Goal: Transaction & Acquisition: Purchase product/service

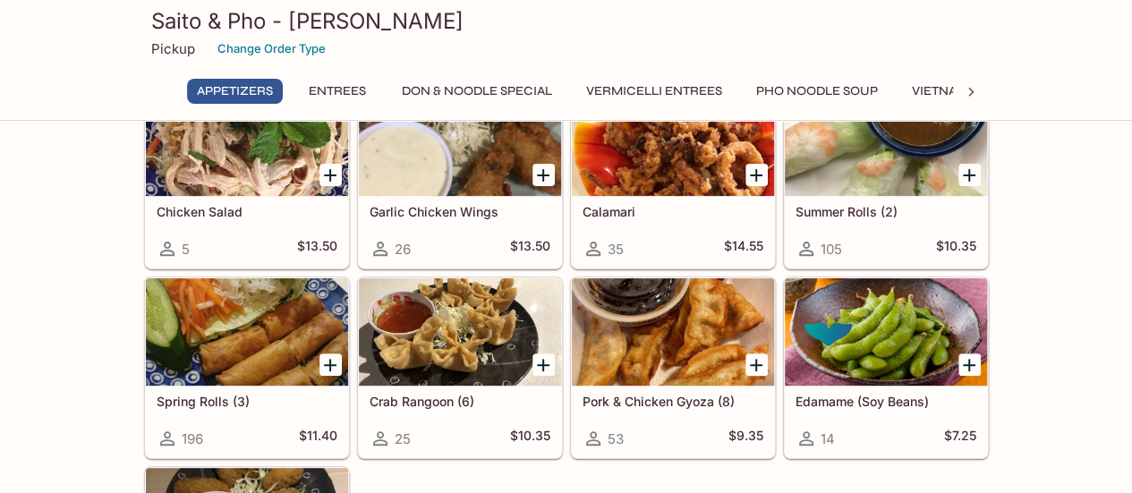
scroll to position [89, 0]
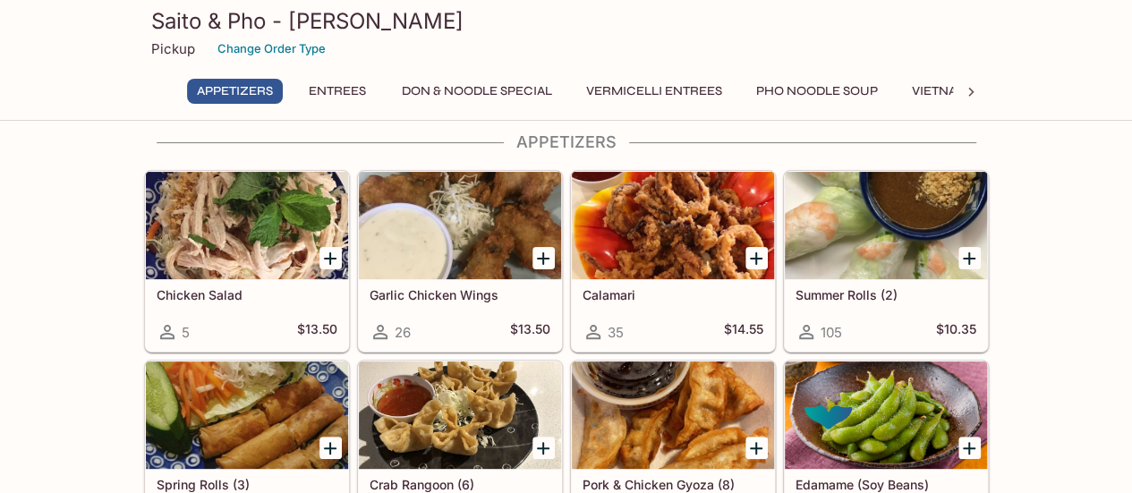
click at [840, 253] on div at bounding box center [886, 225] width 202 height 107
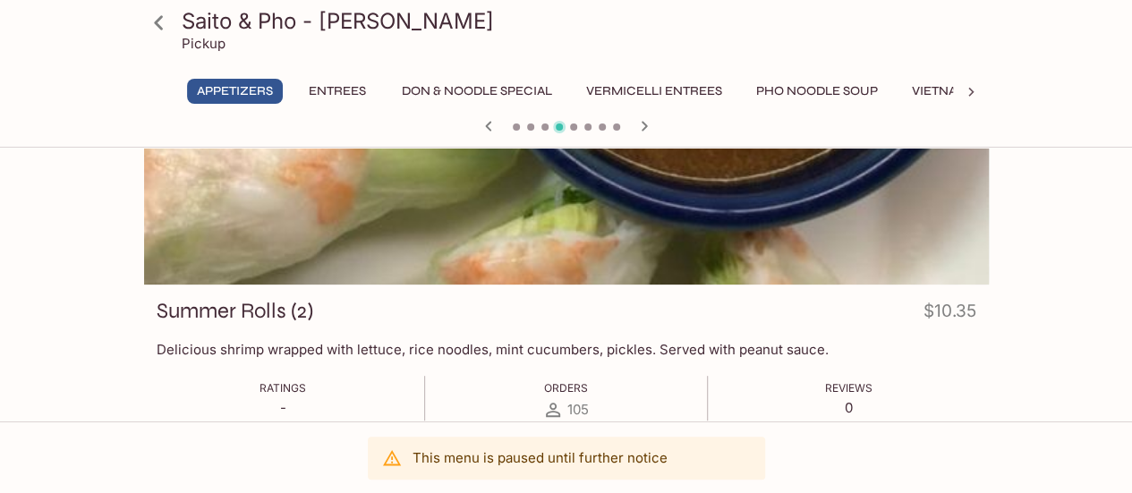
scroll to position [72, 0]
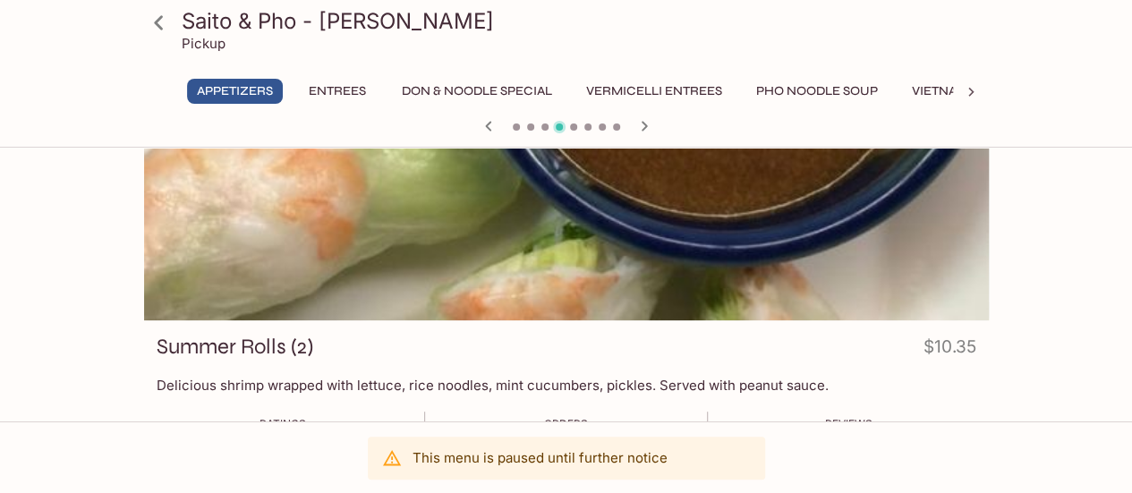
click at [335, 85] on button "Entrees" at bounding box center [337, 91] width 81 height 25
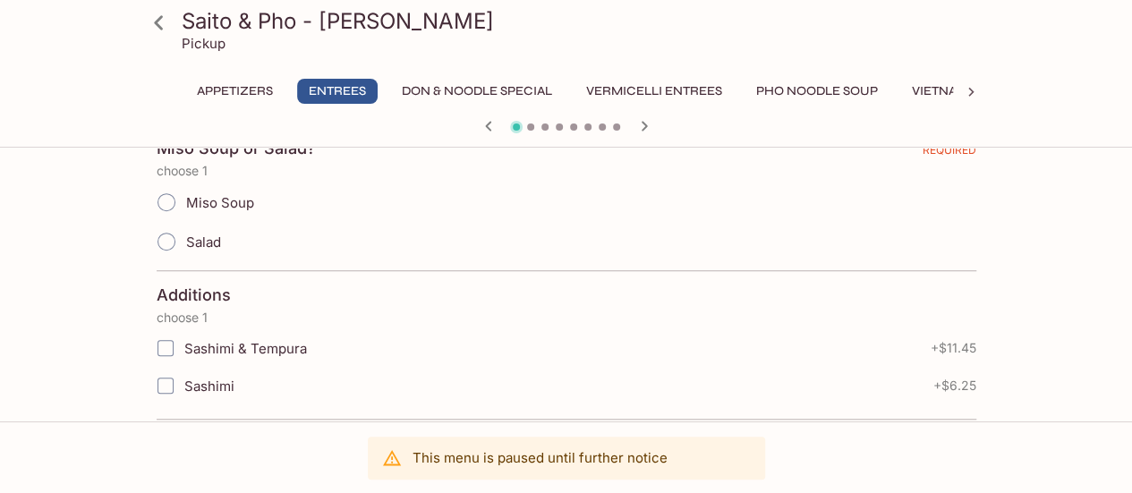
scroll to position [452, 0]
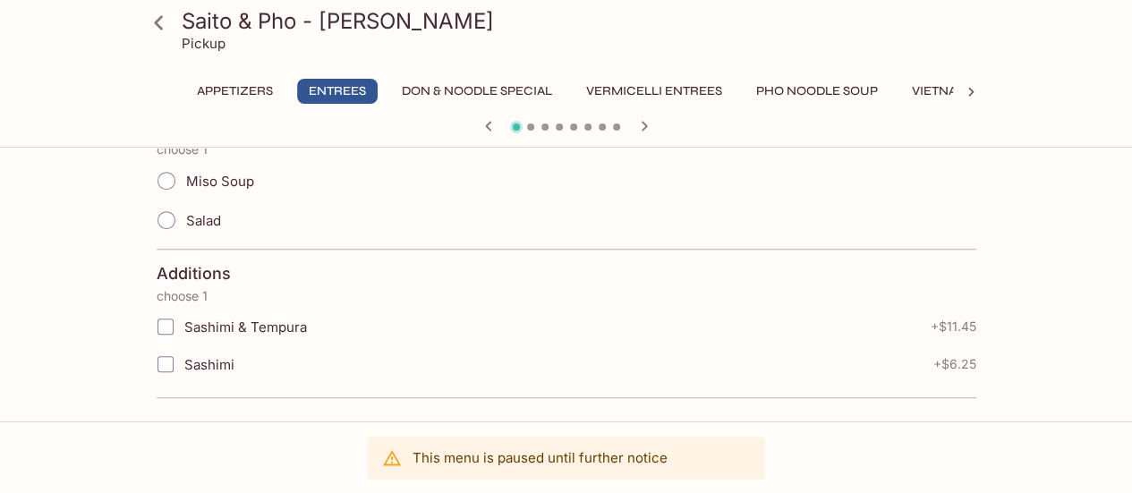
click at [456, 93] on button "Don & Noodle Special" at bounding box center [477, 91] width 170 height 25
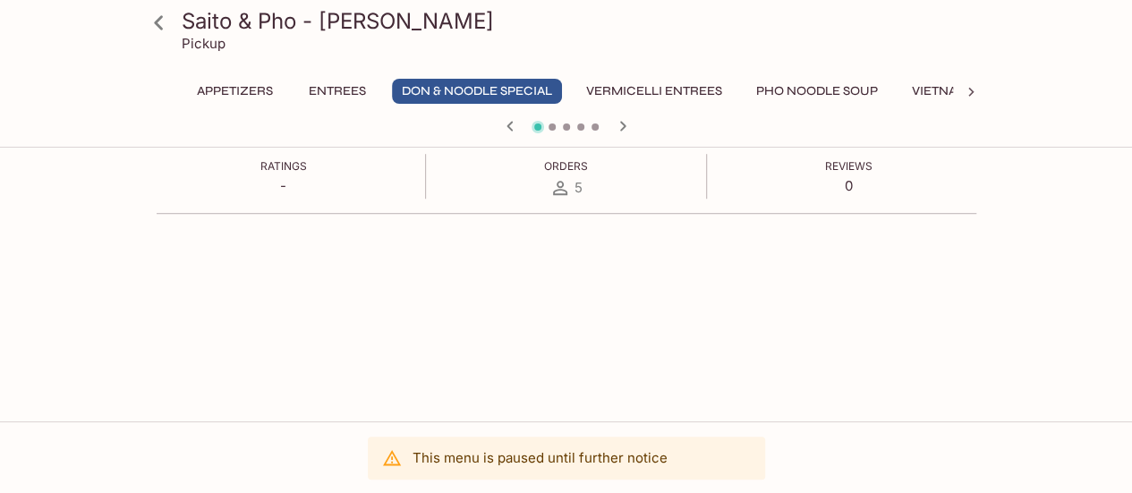
scroll to position [358, 0]
click at [621, 132] on icon "button" at bounding box center [622, 125] width 21 height 21
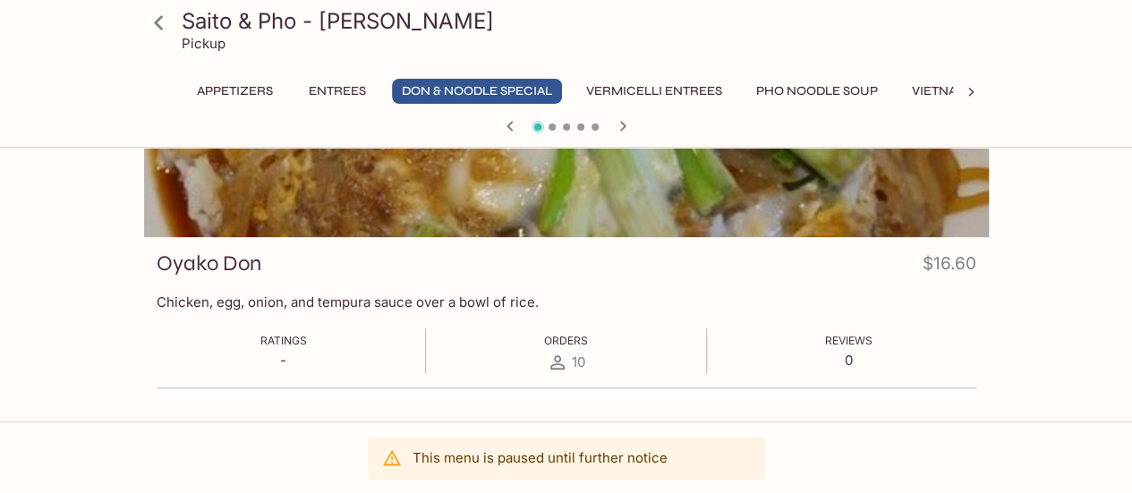
scroll to position [155, 0]
click at [621, 132] on icon "button" at bounding box center [622, 125] width 21 height 21
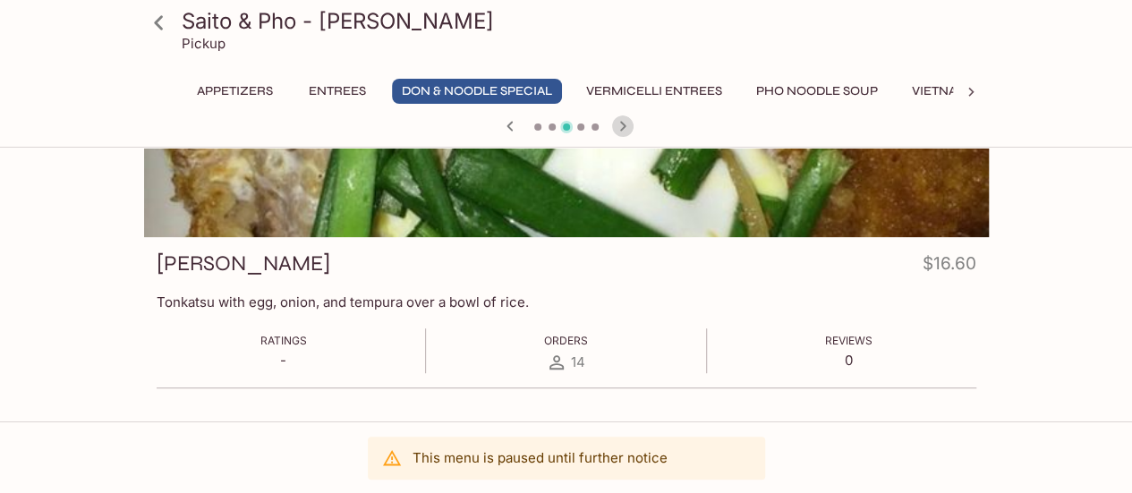
click at [621, 132] on icon "button" at bounding box center [622, 125] width 21 height 21
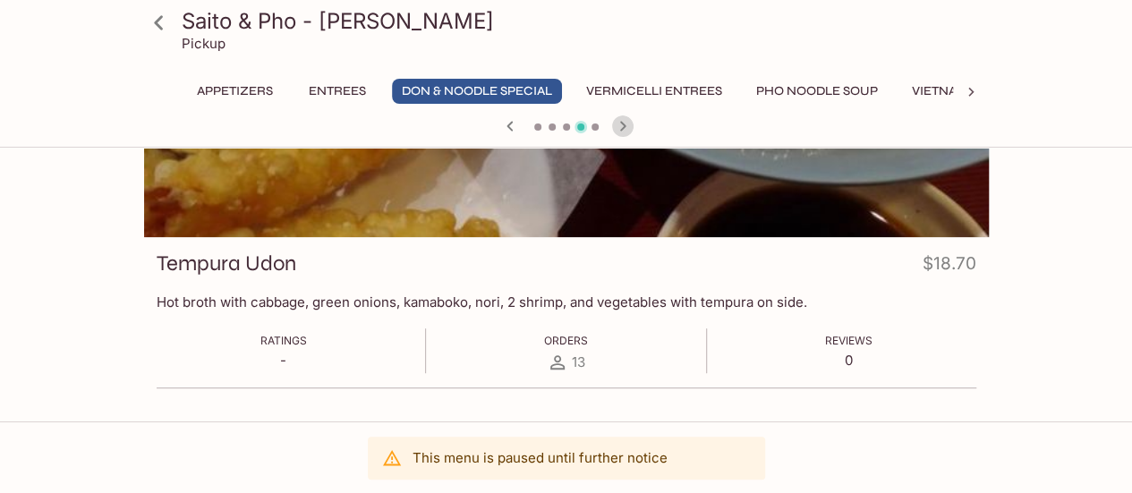
click at [621, 132] on icon "button" at bounding box center [622, 125] width 21 height 21
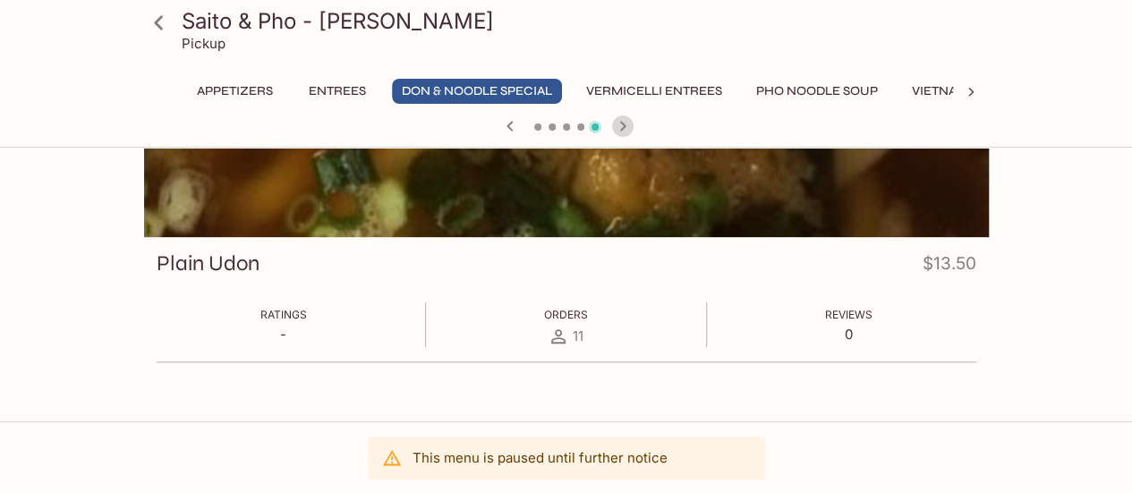
click at [621, 132] on icon "button" at bounding box center [622, 125] width 21 height 21
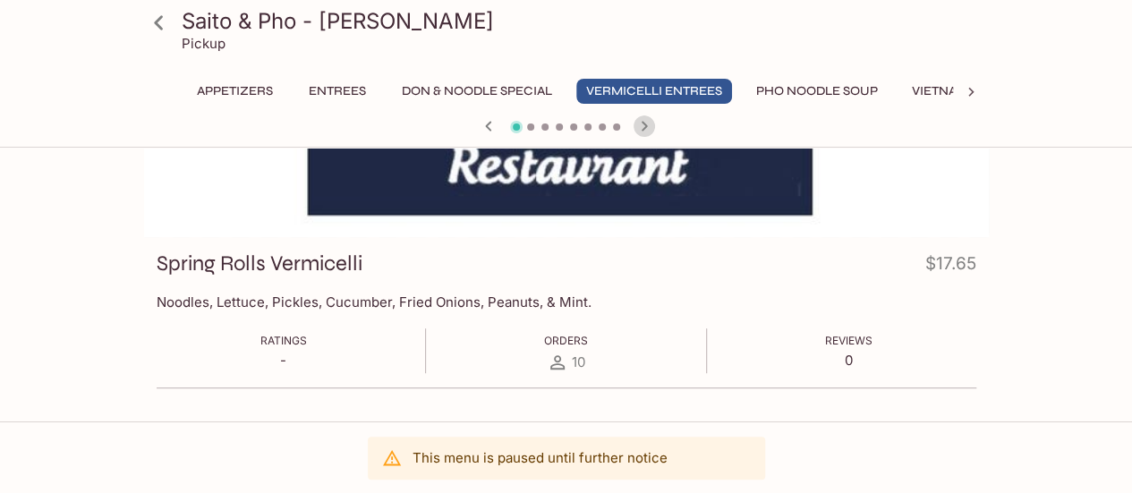
click at [634, 132] on icon "button" at bounding box center [644, 125] width 21 height 21
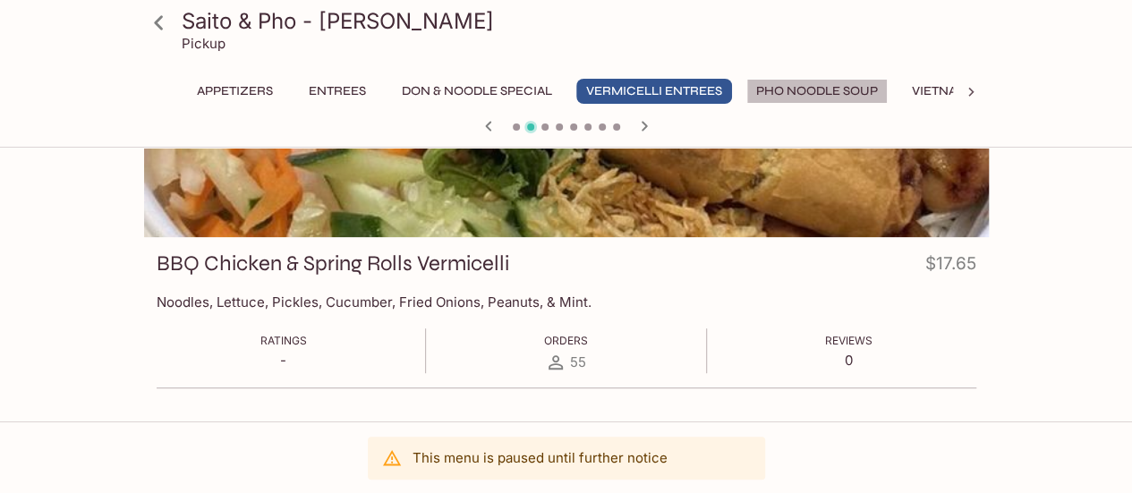
click at [801, 89] on button "Pho Noodle Soup" at bounding box center [816, 91] width 141 height 25
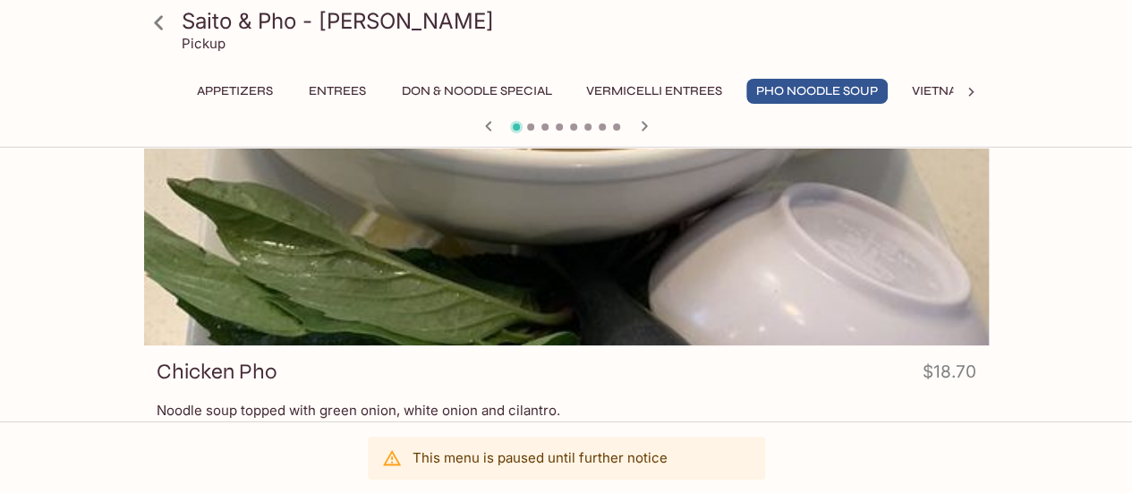
scroll to position [0, 0]
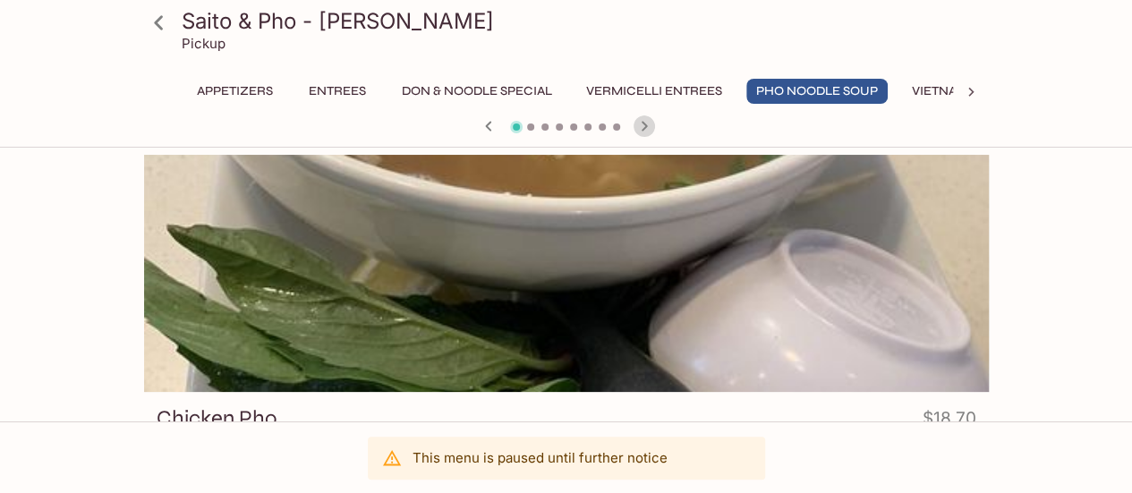
click at [649, 127] on icon "button" at bounding box center [644, 125] width 21 height 21
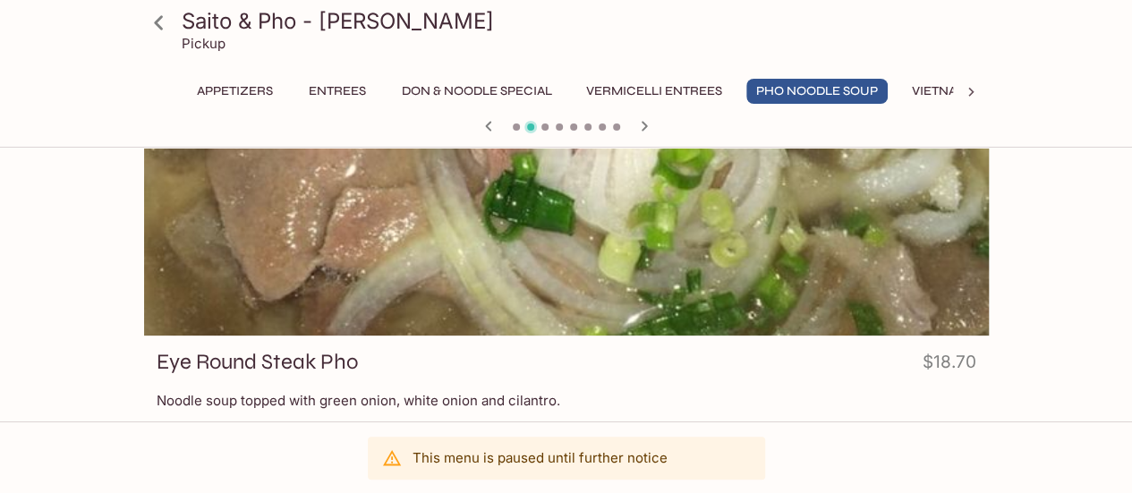
scroll to position [89, 0]
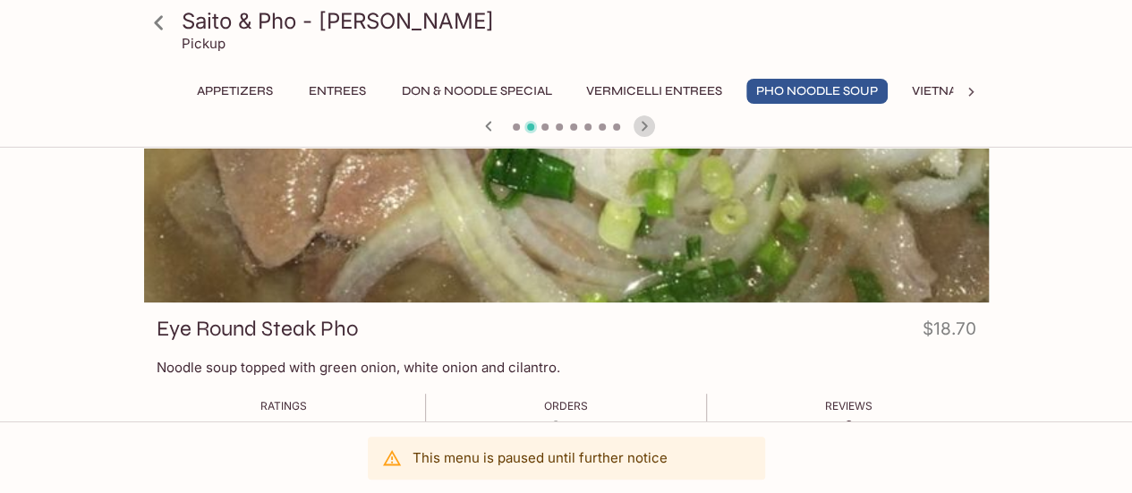
click at [641, 131] on icon "button" at bounding box center [644, 125] width 21 height 21
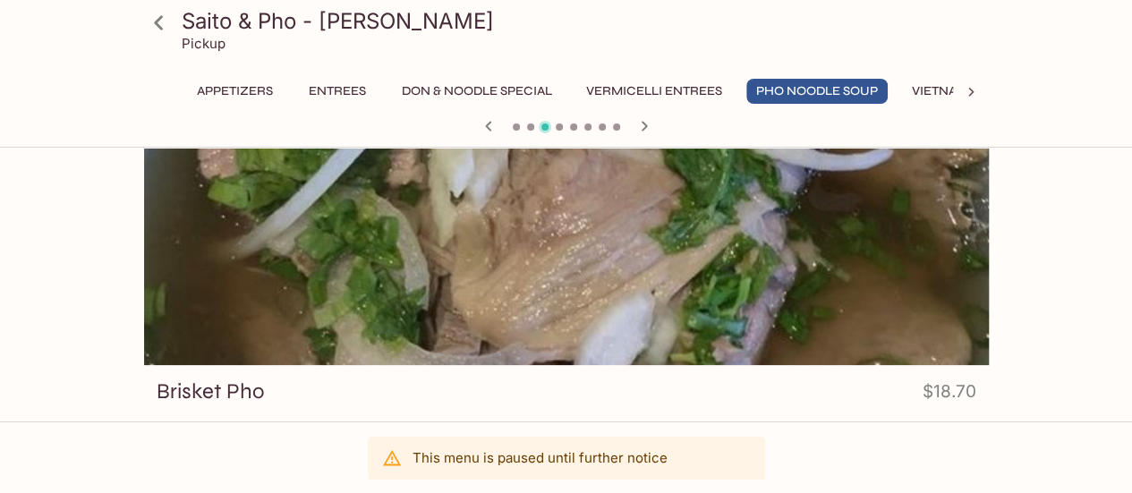
scroll to position [0, 0]
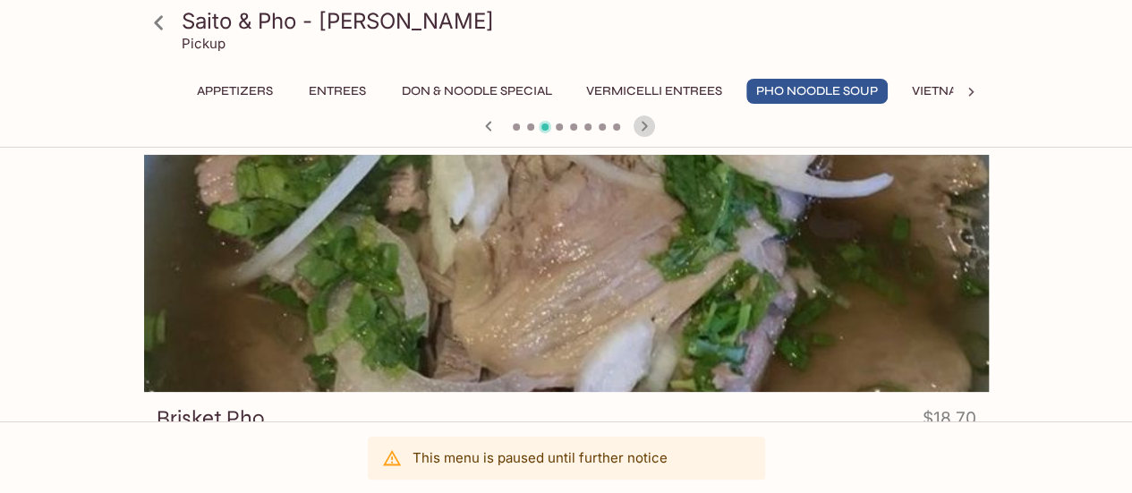
click at [641, 131] on icon "button" at bounding box center [644, 125] width 21 height 21
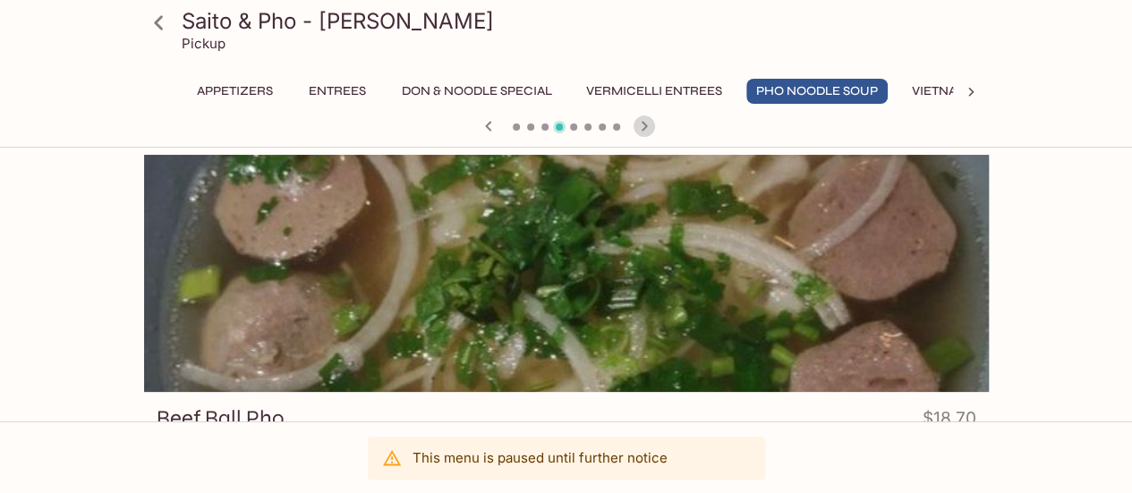
click at [641, 131] on icon "button" at bounding box center [644, 125] width 21 height 21
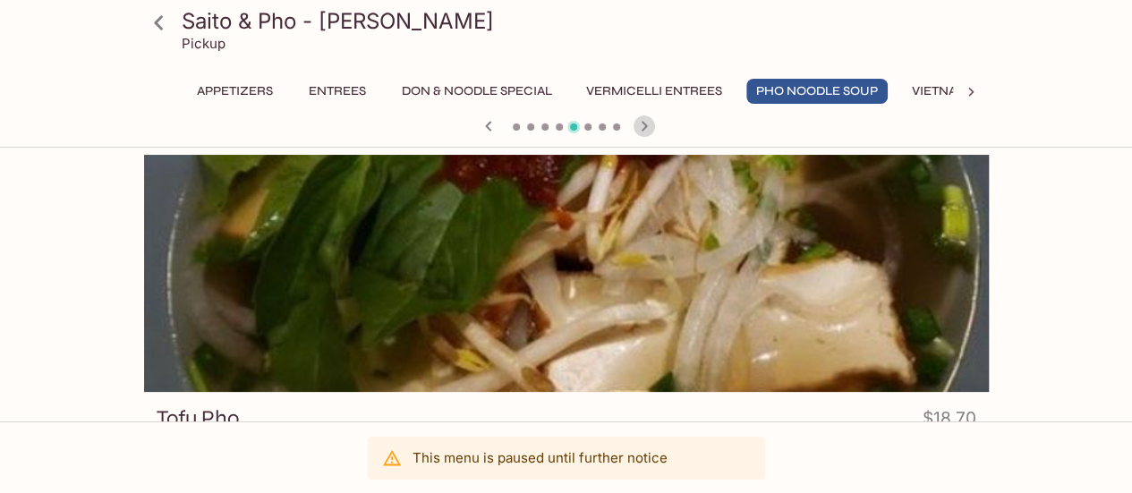
click at [643, 131] on icon "button" at bounding box center [644, 125] width 21 height 21
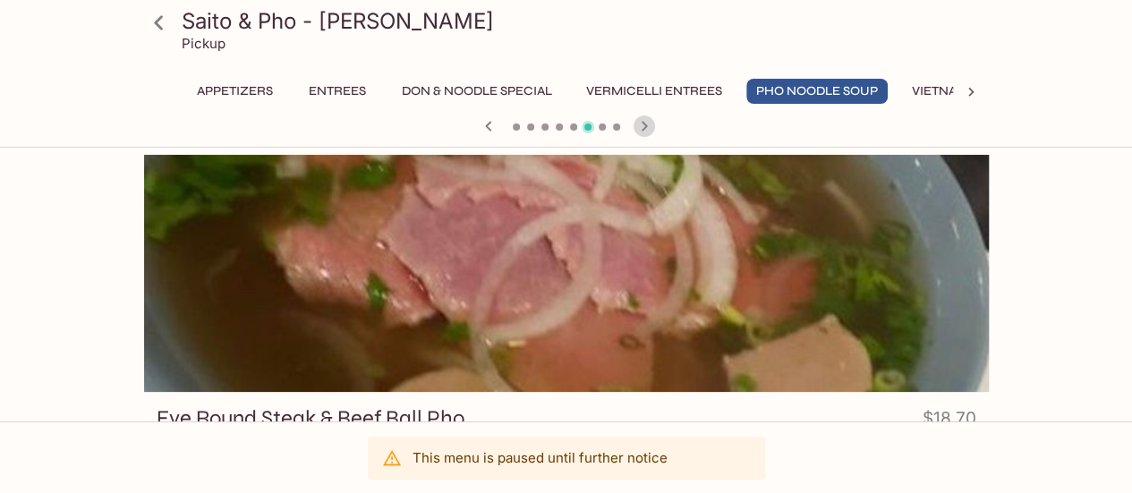
click at [643, 131] on icon "button" at bounding box center [644, 125] width 21 height 21
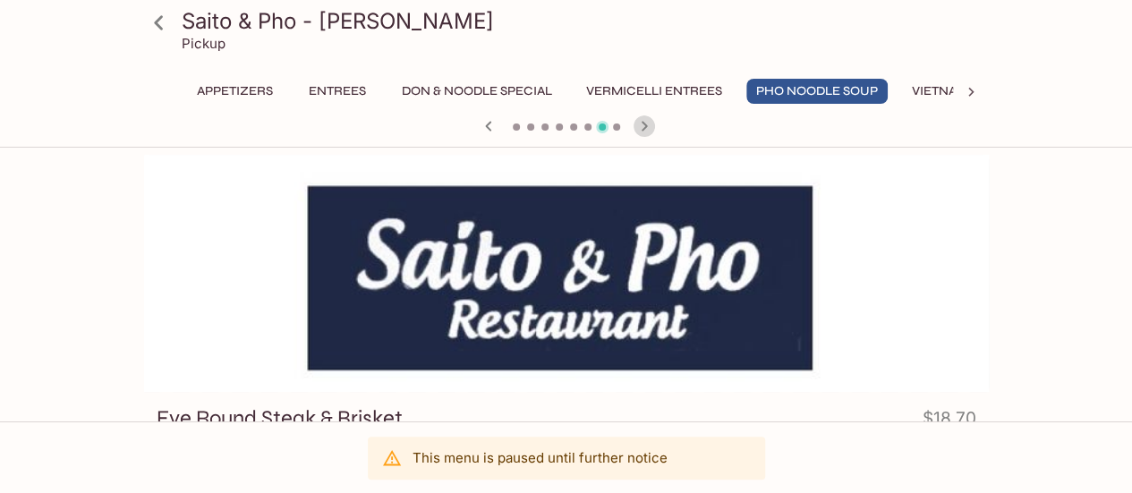
click at [643, 131] on icon "button" at bounding box center [644, 125] width 21 height 21
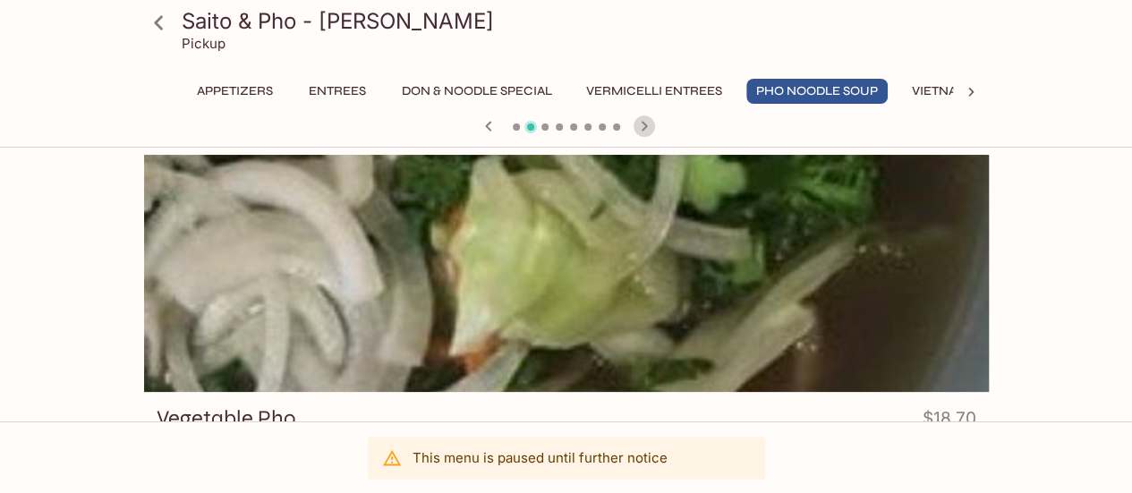
click at [643, 131] on icon "button" at bounding box center [644, 125] width 21 height 21
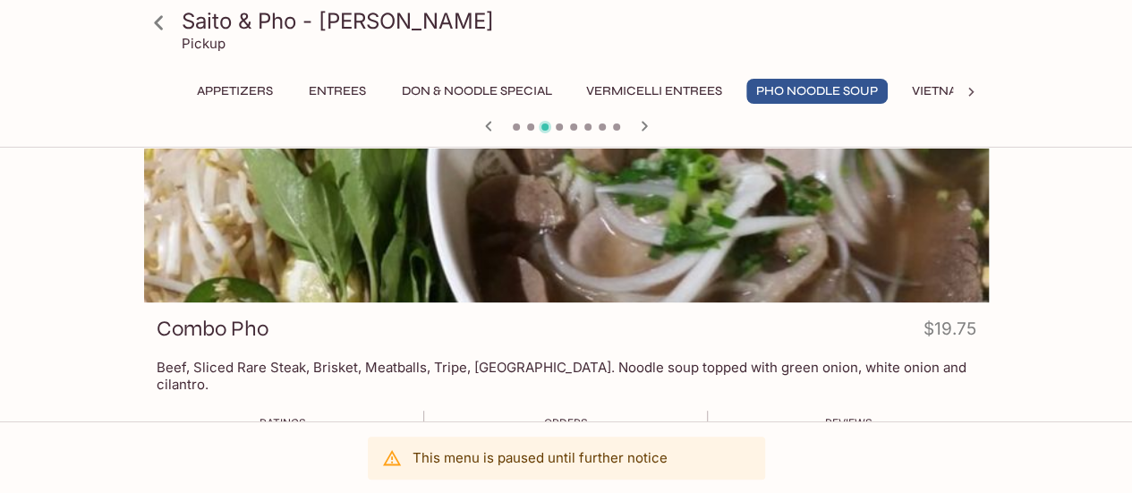
scroll to position [179, 0]
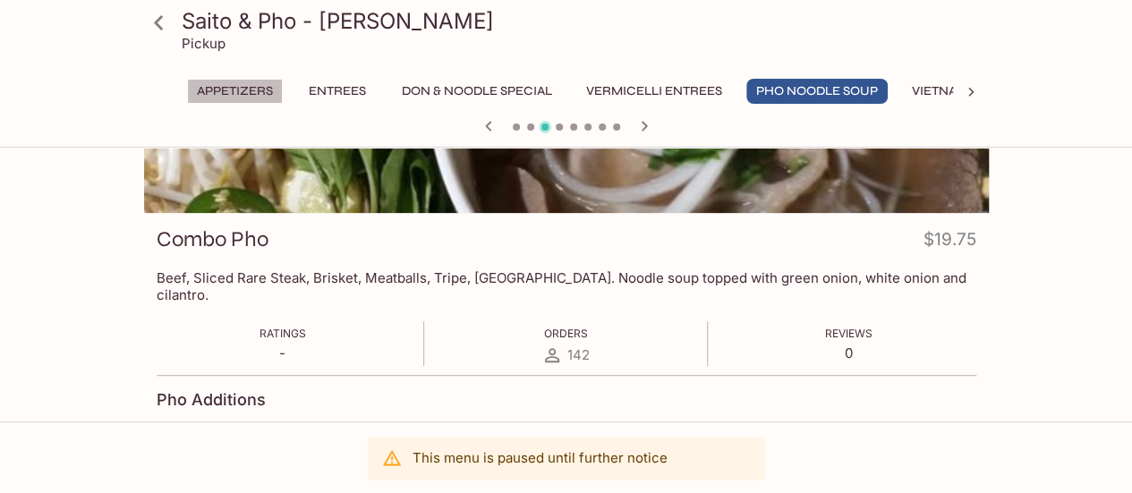
click at [242, 92] on button "Appetizers" at bounding box center [235, 91] width 96 height 25
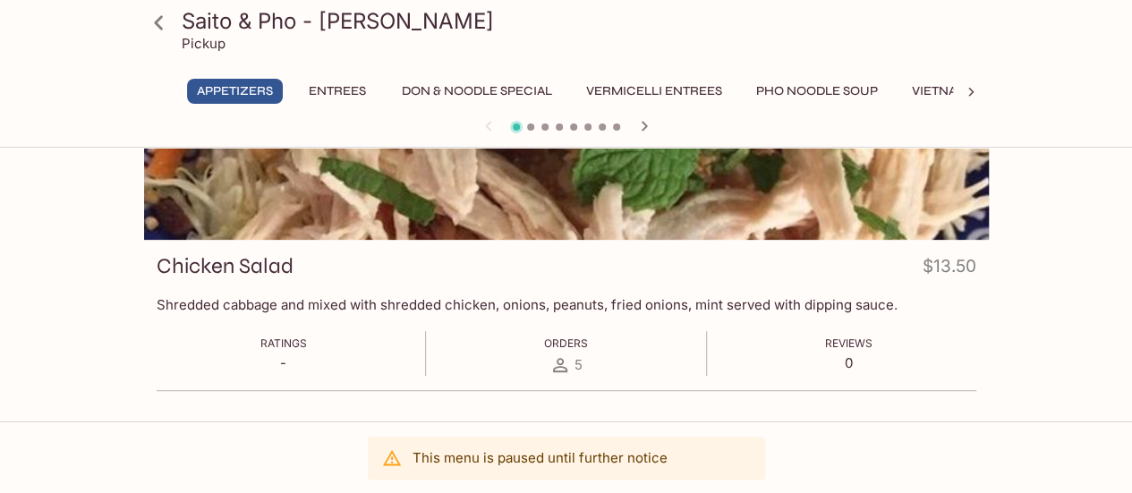
scroll to position [155, 0]
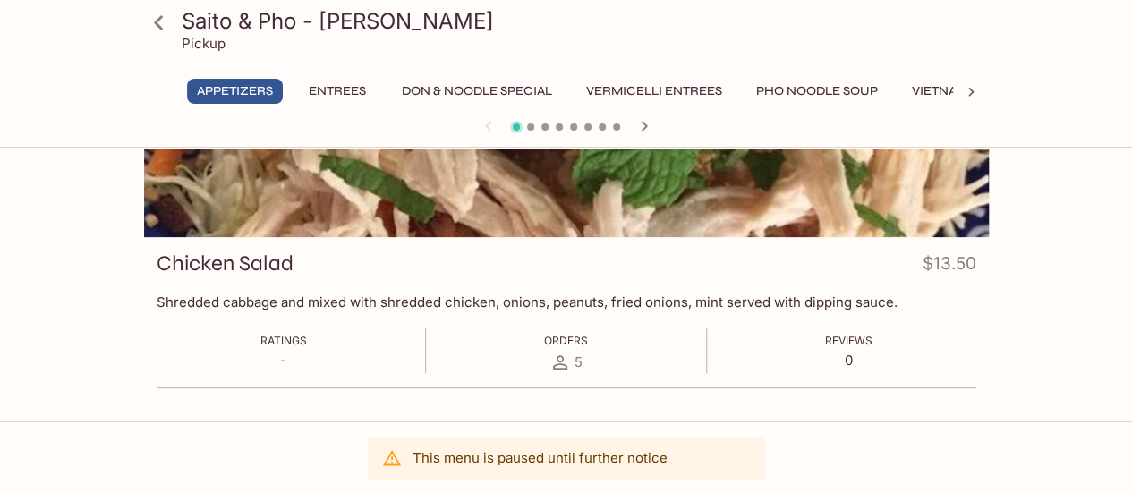
click at [943, 96] on button "Vietnamese Sandwiches" at bounding box center [996, 91] width 189 height 25
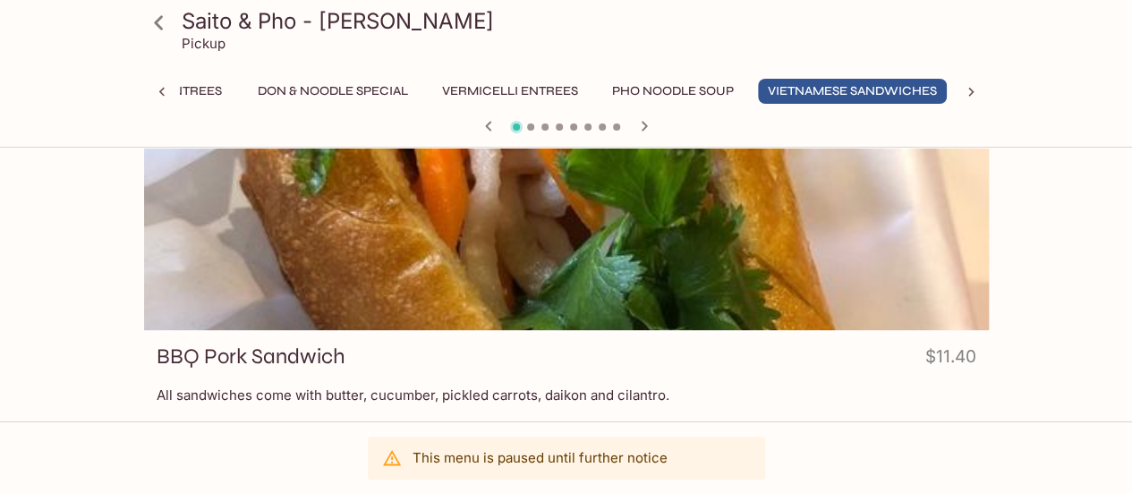
scroll to position [89, 0]
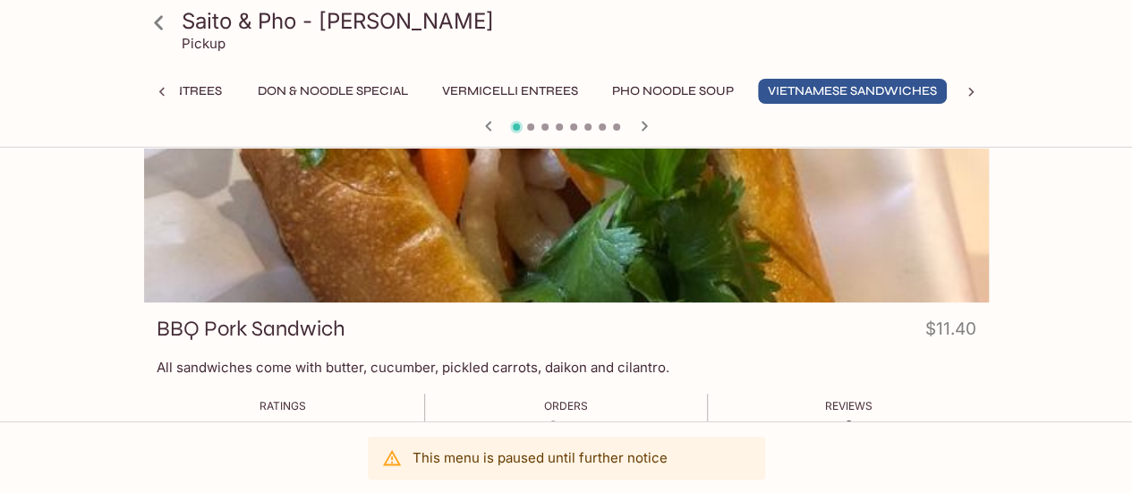
click at [648, 126] on icon "button" at bounding box center [644, 125] width 21 height 21
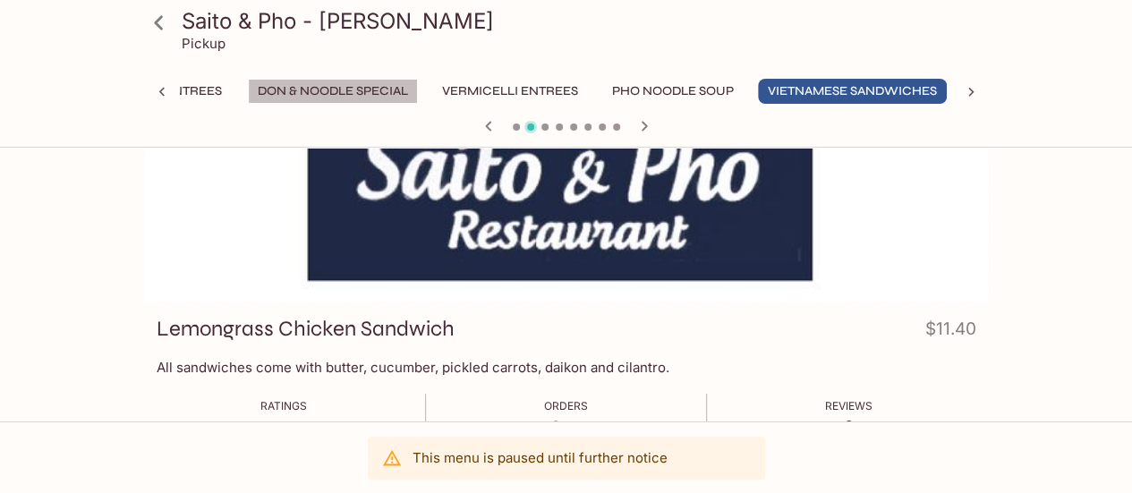
click at [336, 83] on button "Don & Noodle Special" at bounding box center [333, 91] width 170 height 25
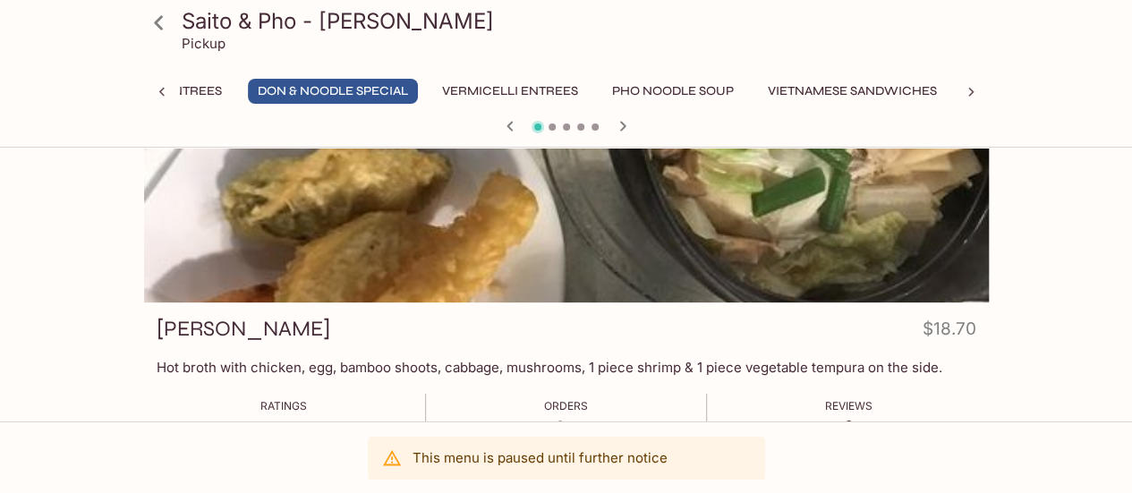
click at [632, 89] on button "Pho Noodle Soup" at bounding box center [672, 91] width 141 height 25
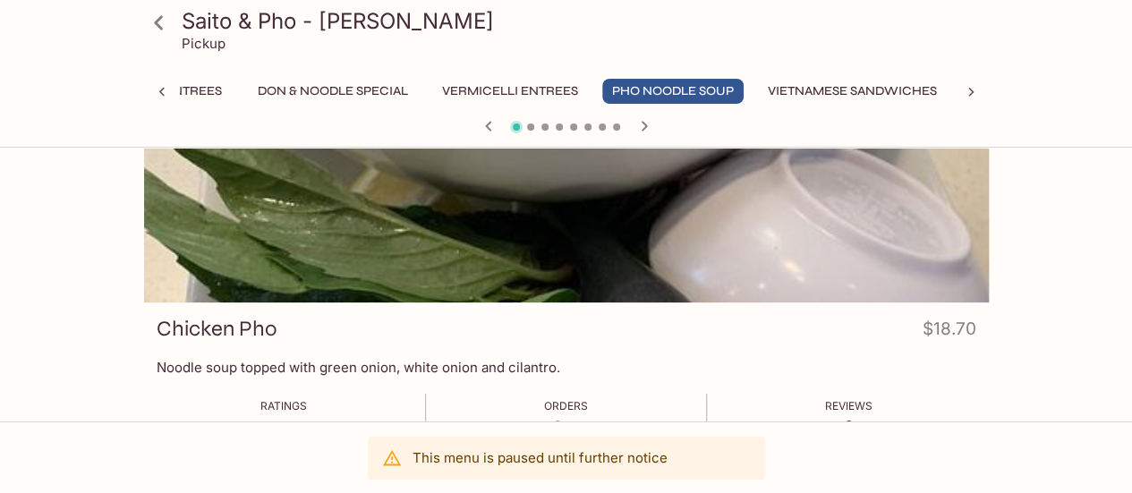
click at [644, 125] on icon "button" at bounding box center [644, 126] width 6 height 10
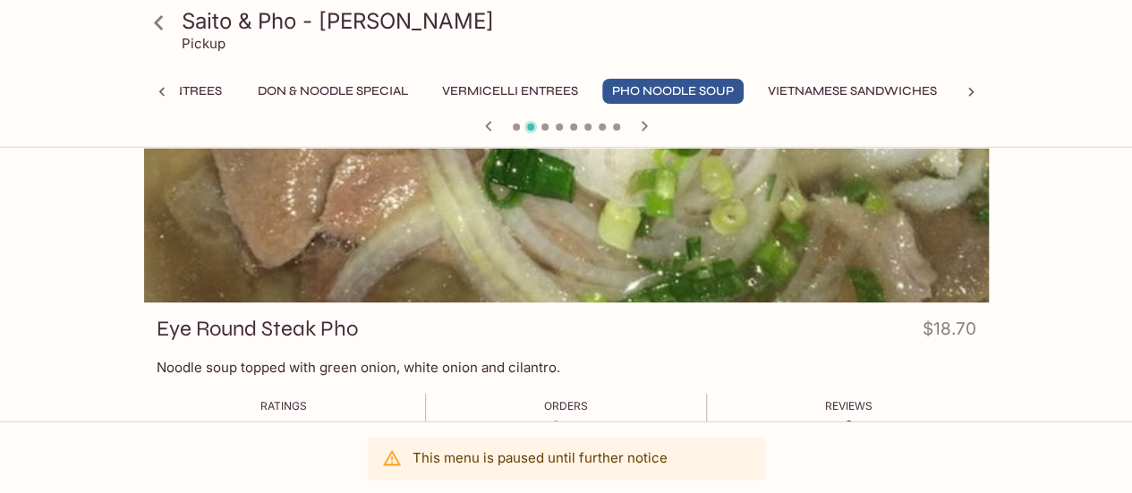
click at [644, 125] on icon "button" at bounding box center [644, 126] width 6 height 10
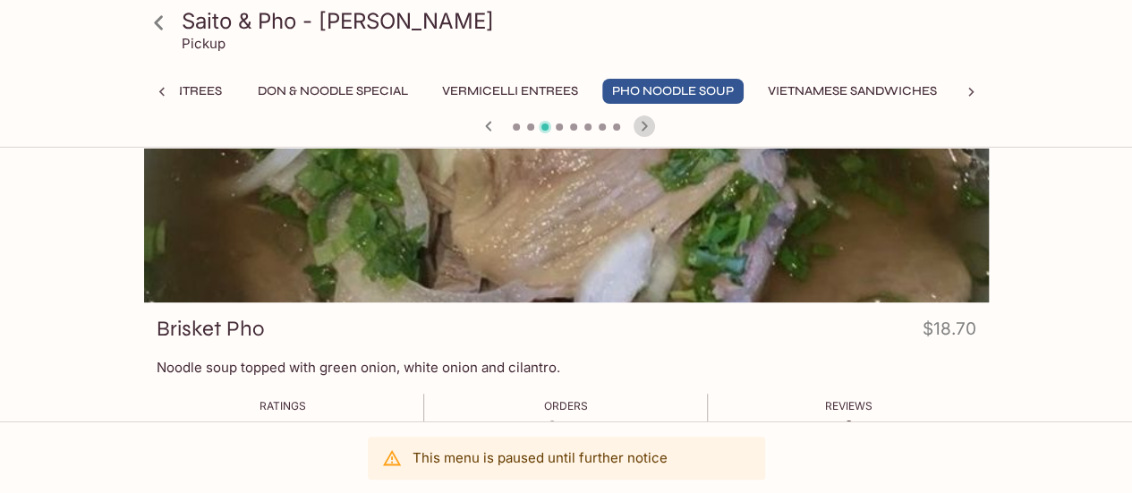
click at [644, 125] on icon "button" at bounding box center [644, 126] width 6 height 10
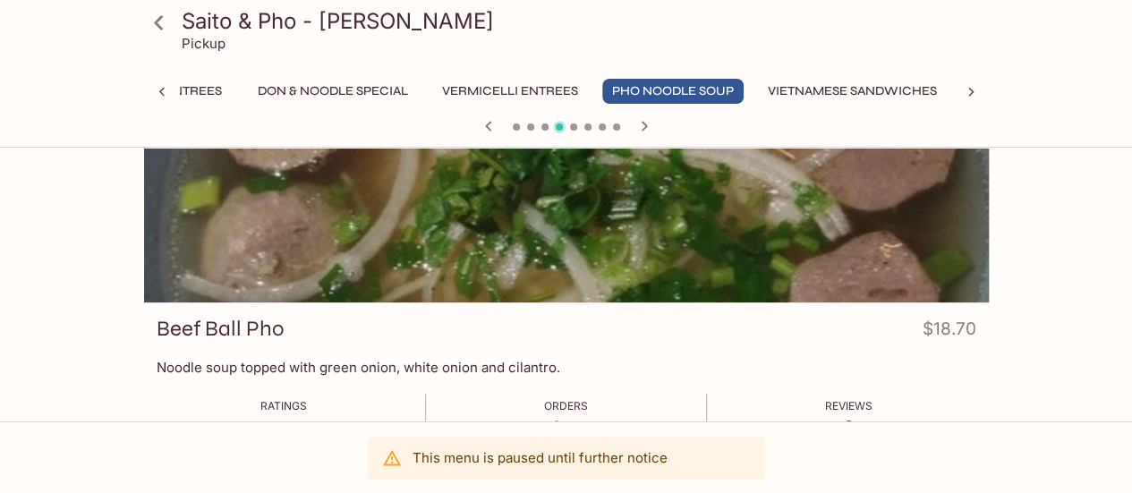
click at [644, 125] on icon "button" at bounding box center [644, 126] width 6 height 10
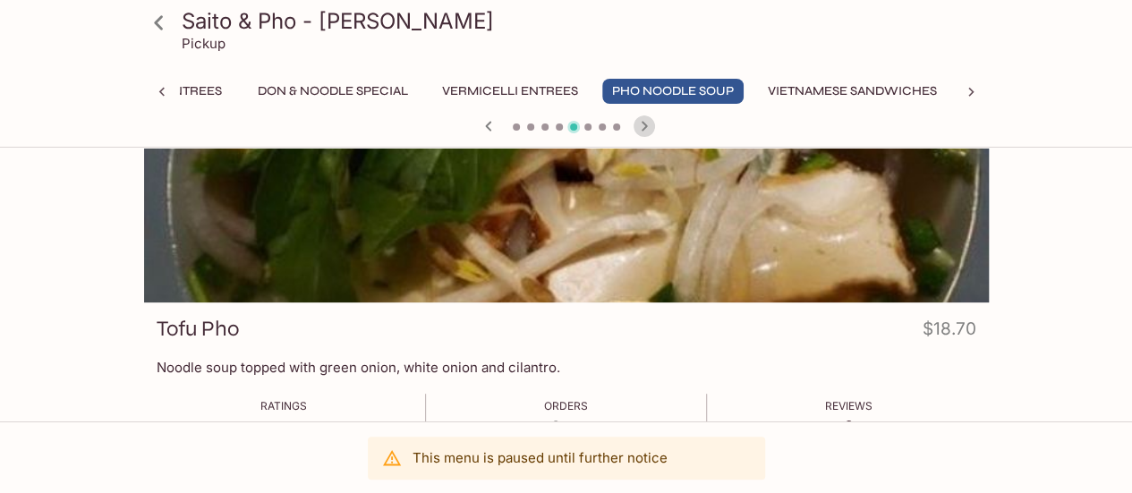
click at [644, 125] on icon "button" at bounding box center [644, 126] width 6 height 10
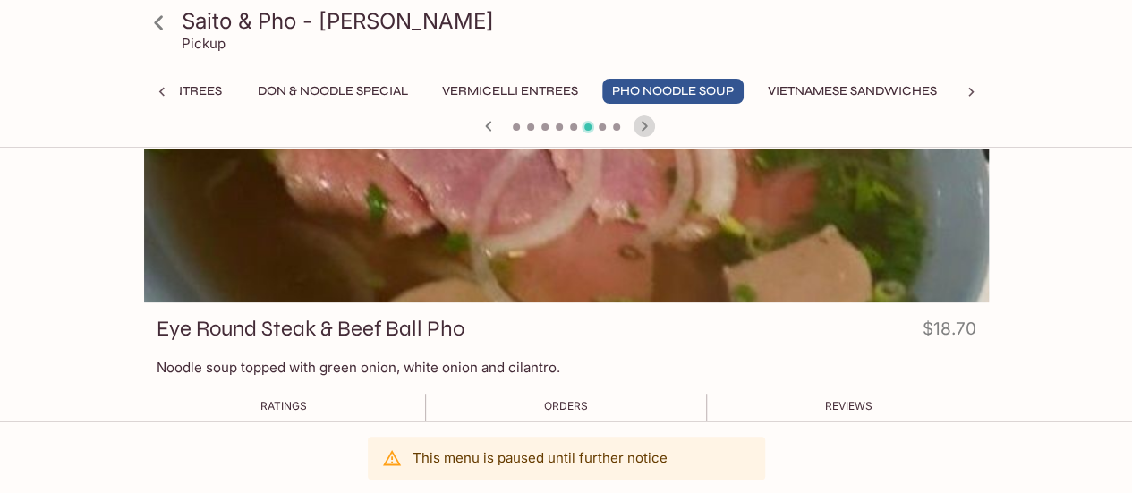
click at [644, 125] on icon "button" at bounding box center [644, 126] width 6 height 10
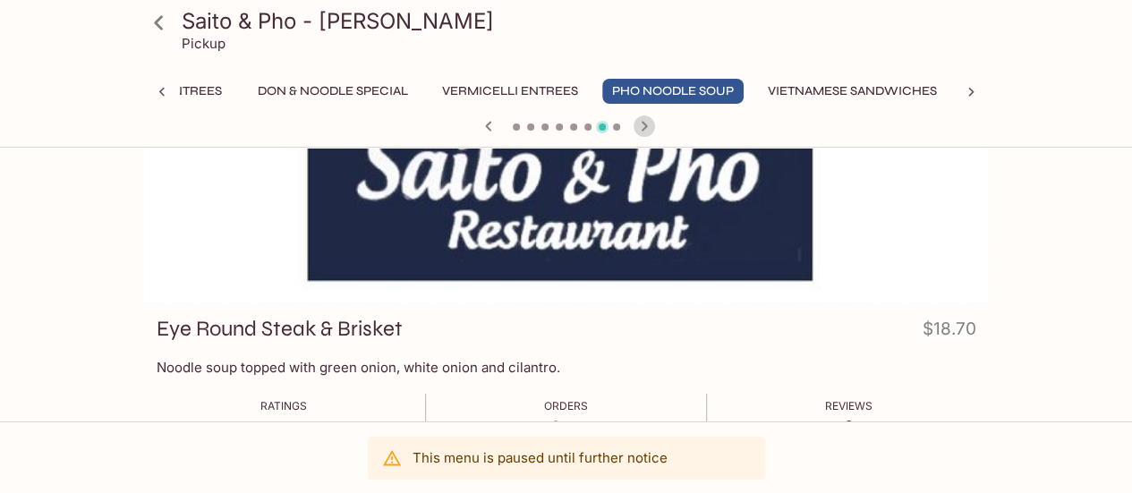
click at [644, 125] on icon "button" at bounding box center [644, 126] width 6 height 10
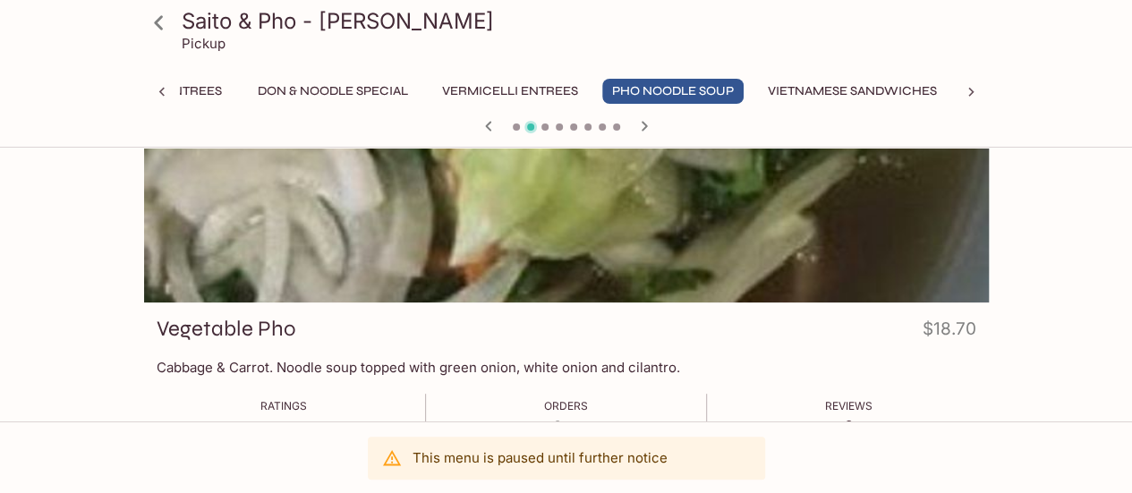
click at [485, 126] on icon "button" at bounding box center [488, 126] width 6 height 10
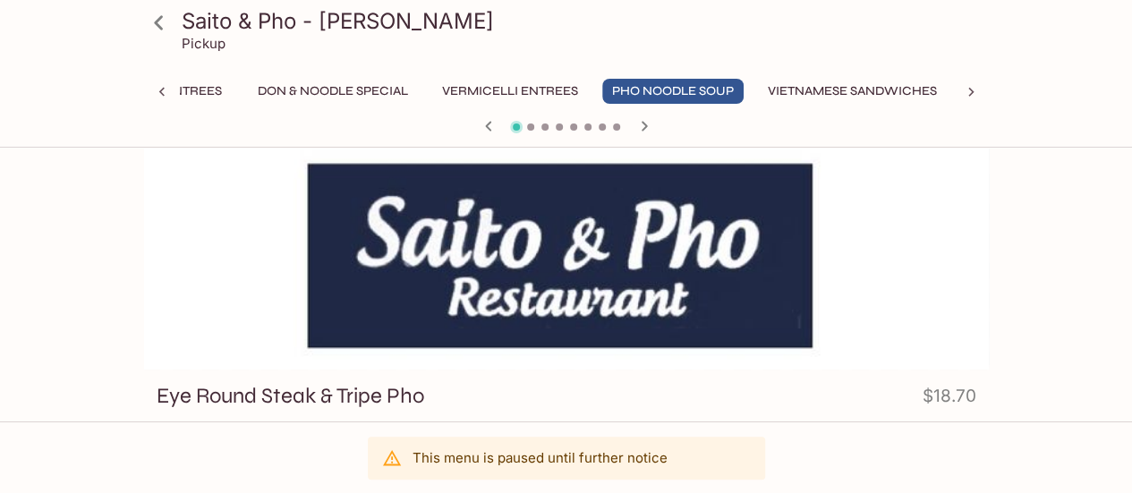
scroll to position [0, 0]
